Goal: Transaction & Acquisition: Purchase product/service

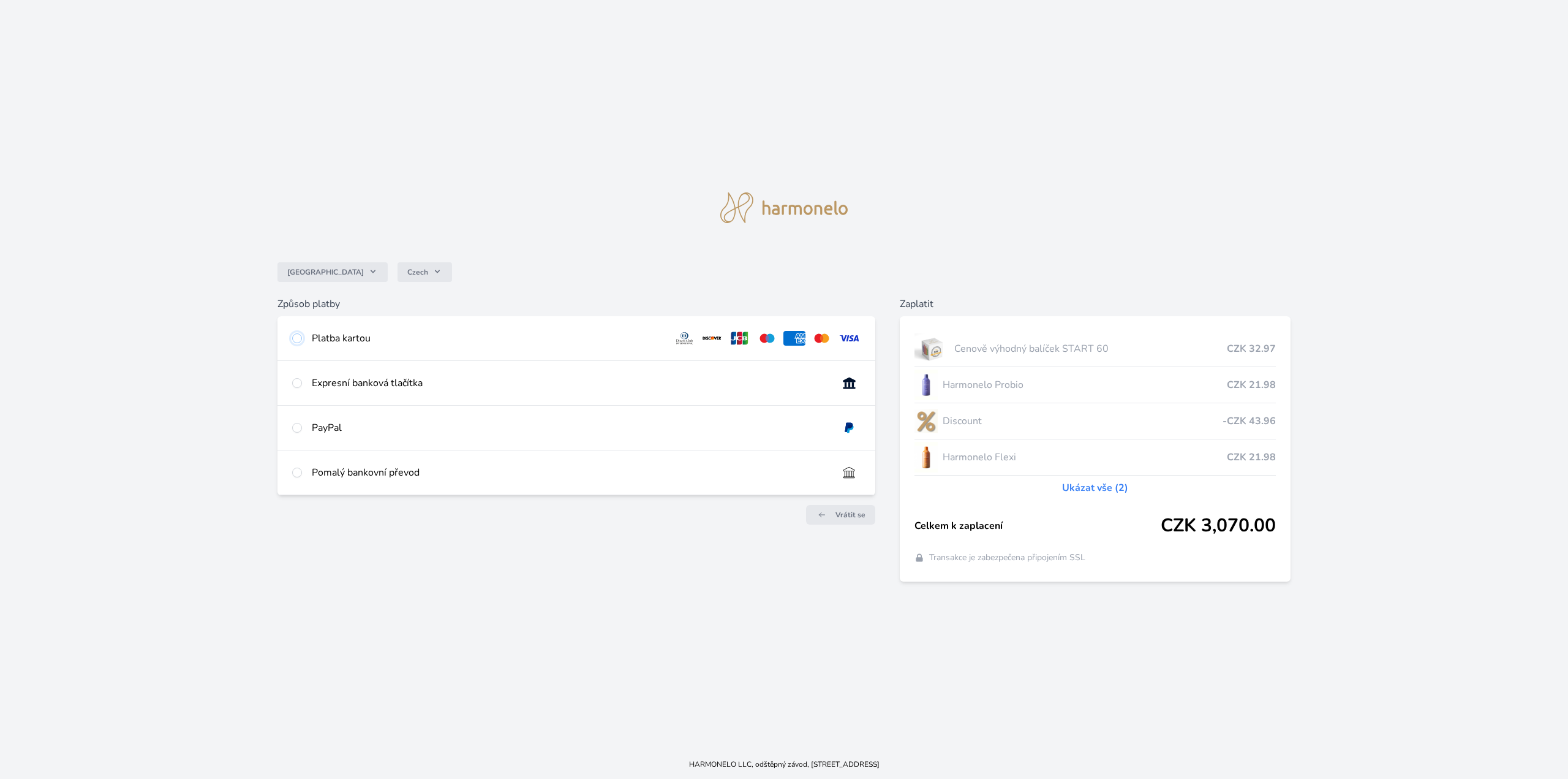
click at [300, 339] on input "radio" at bounding box center [297, 338] width 10 height 10
radio input "true"
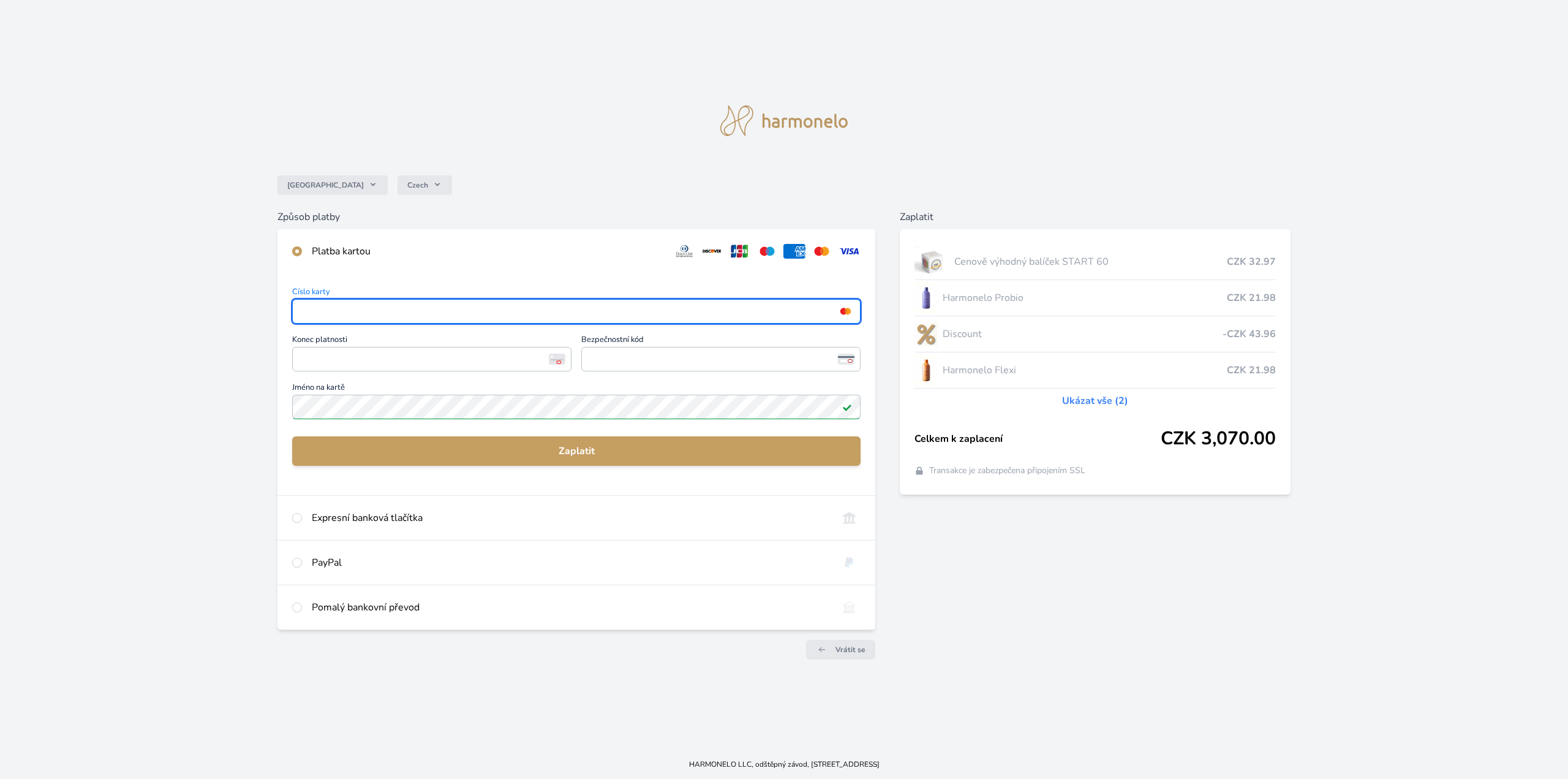
click at [235, 309] on div "Česko Czech Způsob platby Platba kartou Číslo karty <p>Your browser does not su…" at bounding box center [784, 375] width 1568 height 750
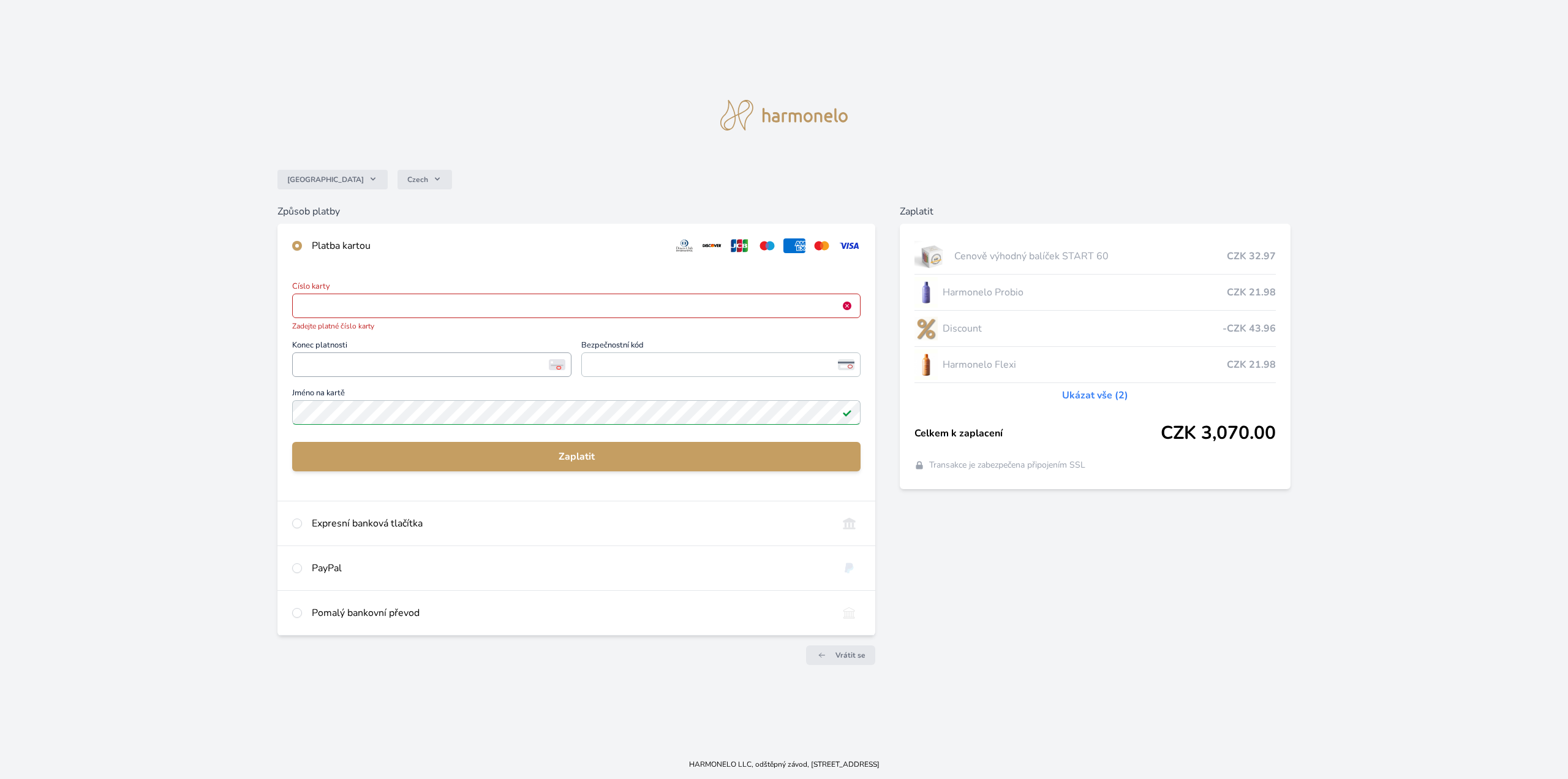
click at [295, 367] on span "<p>Your browser does not support iframes.</p>" at bounding box center [432, 364] width 280 height 25
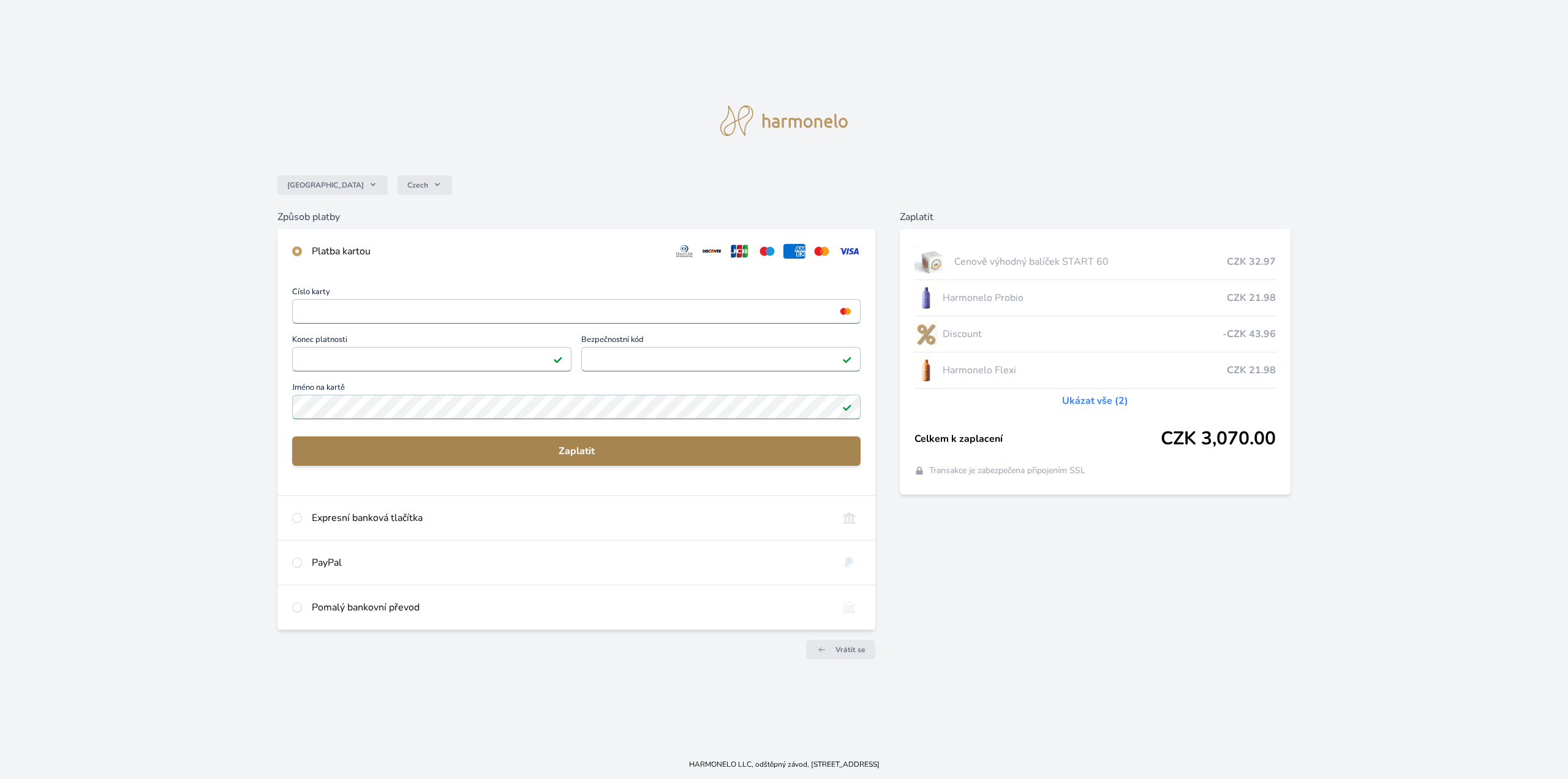
click at [566, 454] on span "Zaplatit" at bounding box center [576, 450] width 549 height 14
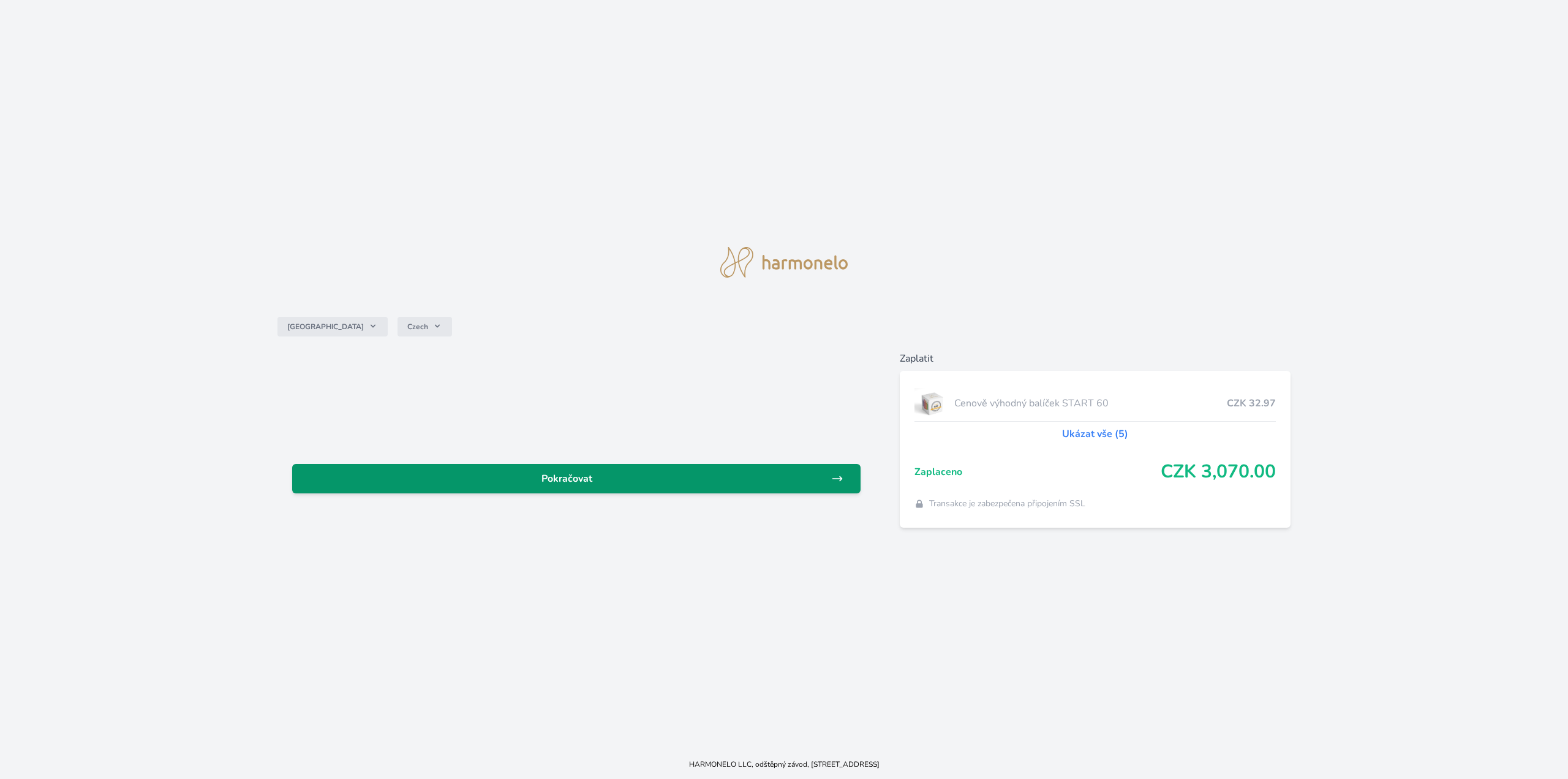
click at [564, 483] on span "Pokračovat" at bounding box center [567, 477] width 529 height 14
